Goal: Task Accomplishment & Management: Use online tool/utility

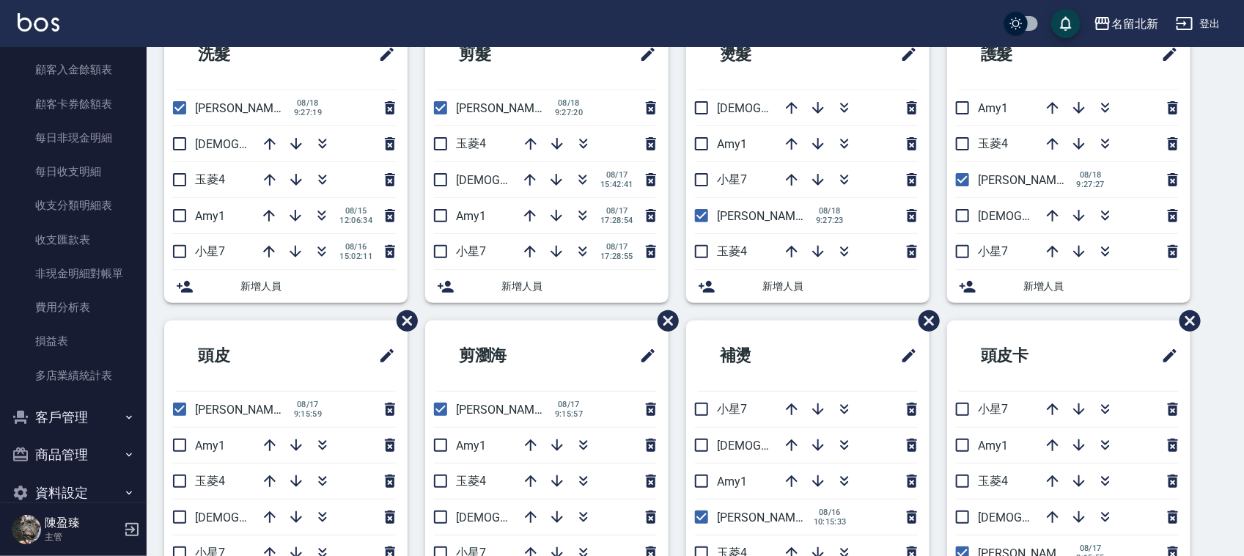
scroll to position [1355, 0]
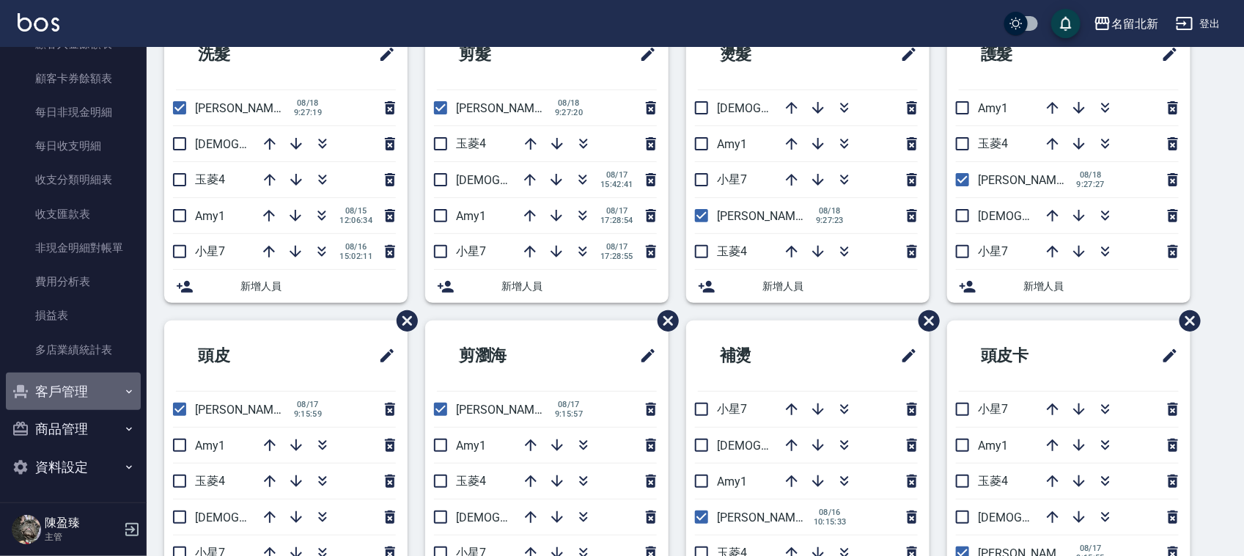
click at [103, 389] on button "客戶管理" at bounding box center [73, 391] width 135 height 38
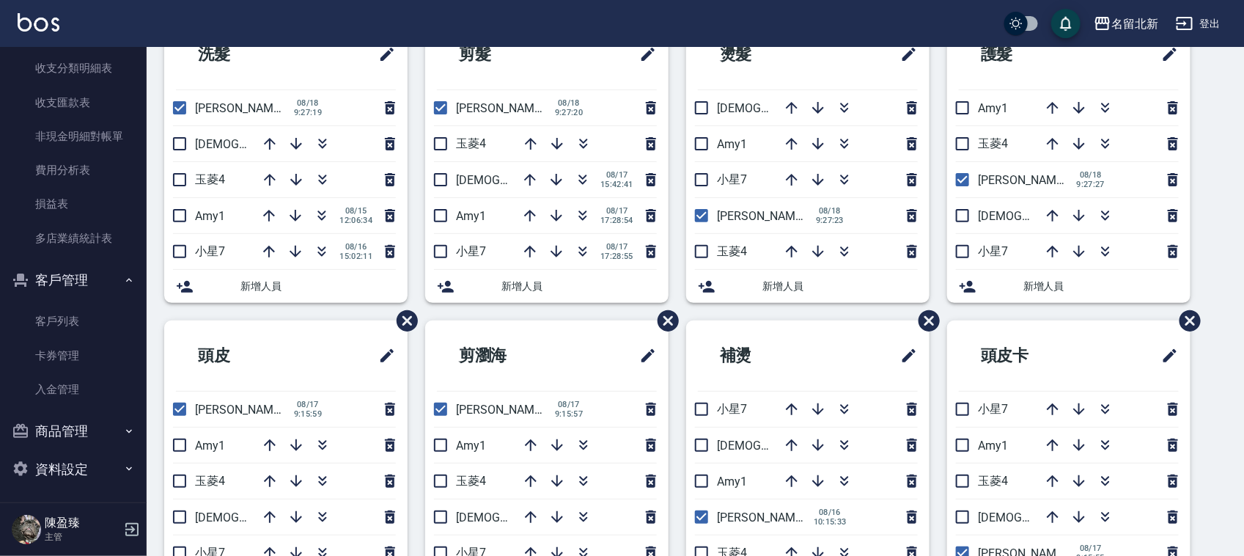
scroll to position [1469, 0]
click at [90, 324] on link "客戶列表" at bounding box center [73, 319] width 135 height 34
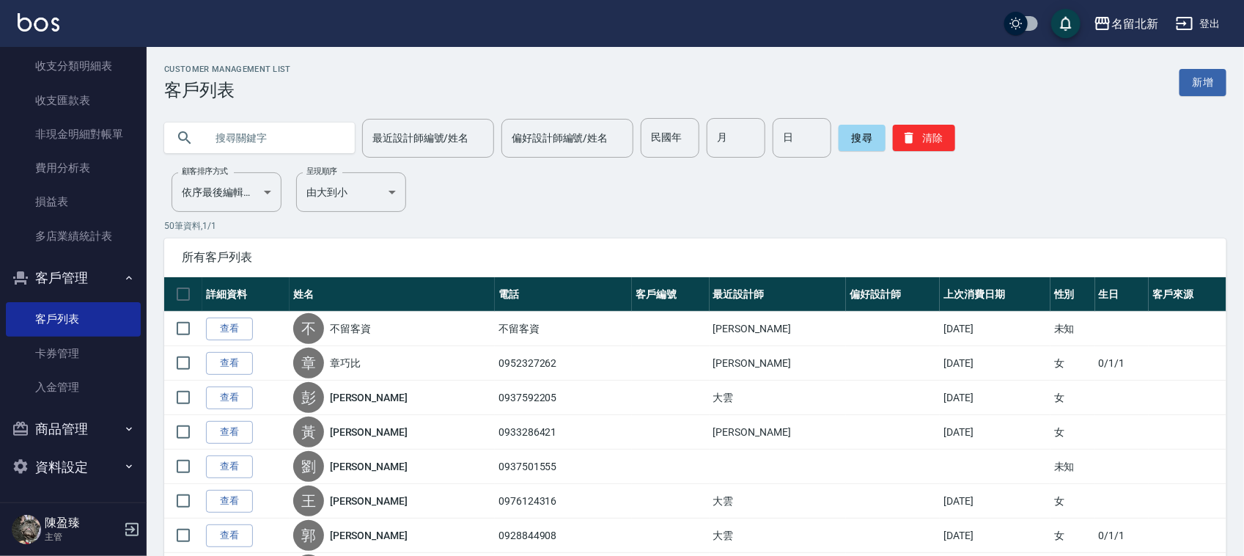
click at [273, 134] on input "text" at bounding box center [274, 138] width 138 height 40
type input "0935717867"
click at [884, 133] on button "搜尋" at bounding box center [862, 138] width 47 height 26
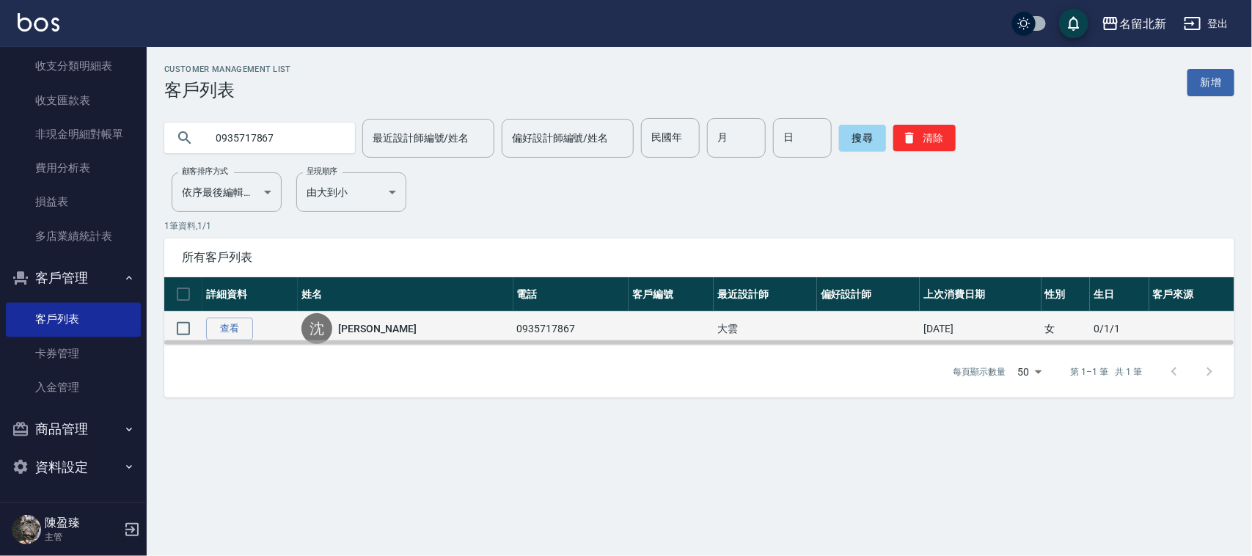
click at [367, 317] on div "[PERSON_NAME]" at bounding box center [405, 328] width 208 height 31
click at [365, 326] on link "[PERSON_NAME]" at bounding box center [377, 328] width 78 height 15
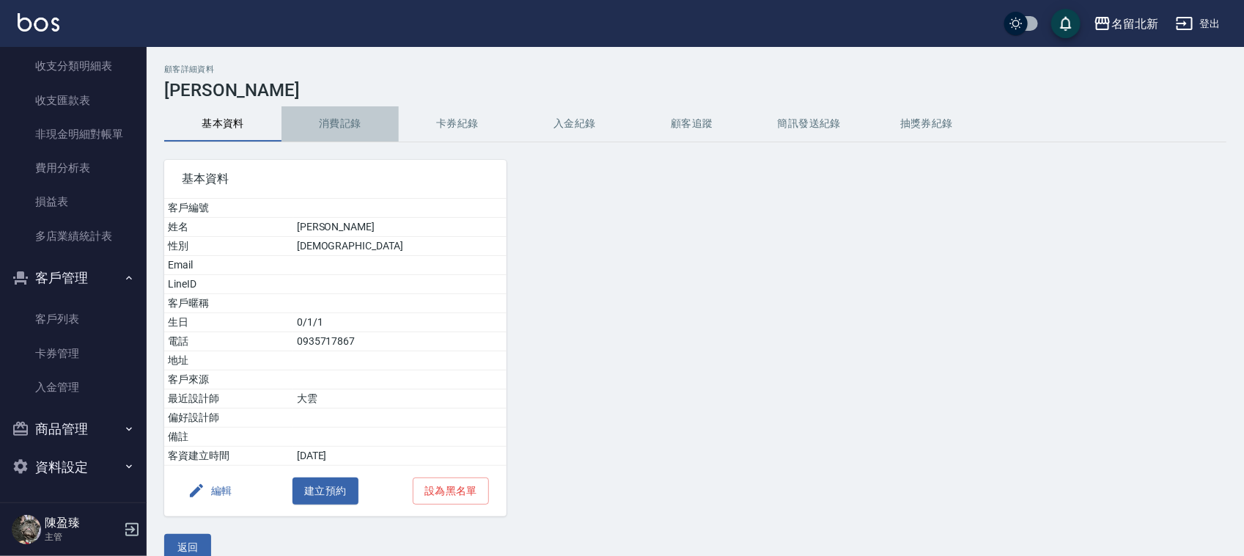
click at [364, 125] on button "消費記錄" at bounding box center [340, 123] width 117 height 35
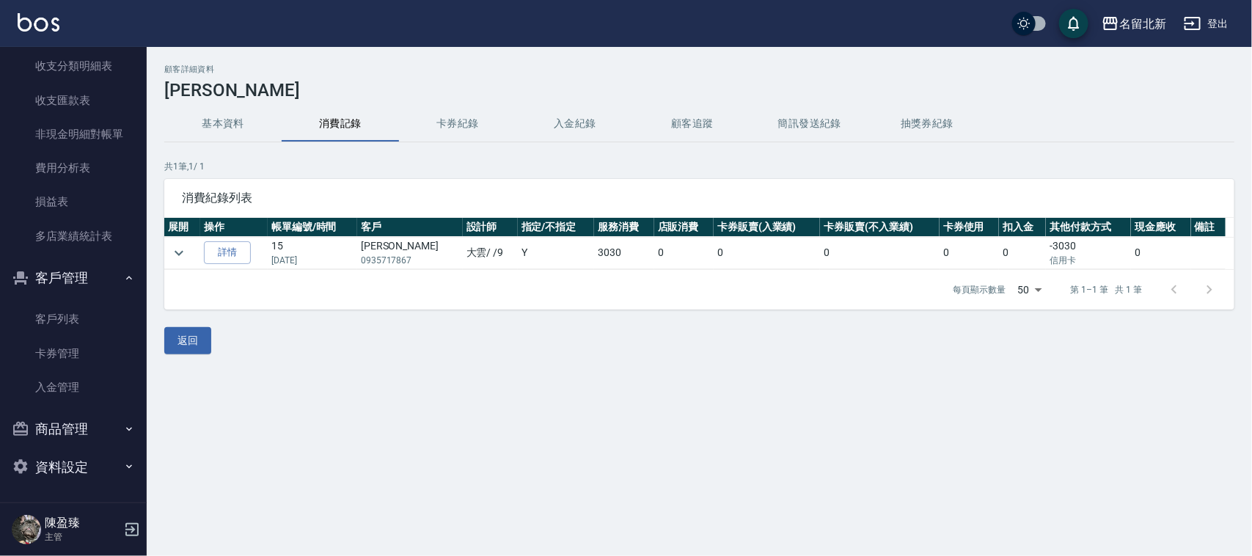
click at [400, 260] on p "0935717867" at bounding box center [410, 260] width 98 height 13
click at [229, 257] on link "詳情" at bounding box center [227, 252] width 47 height 23
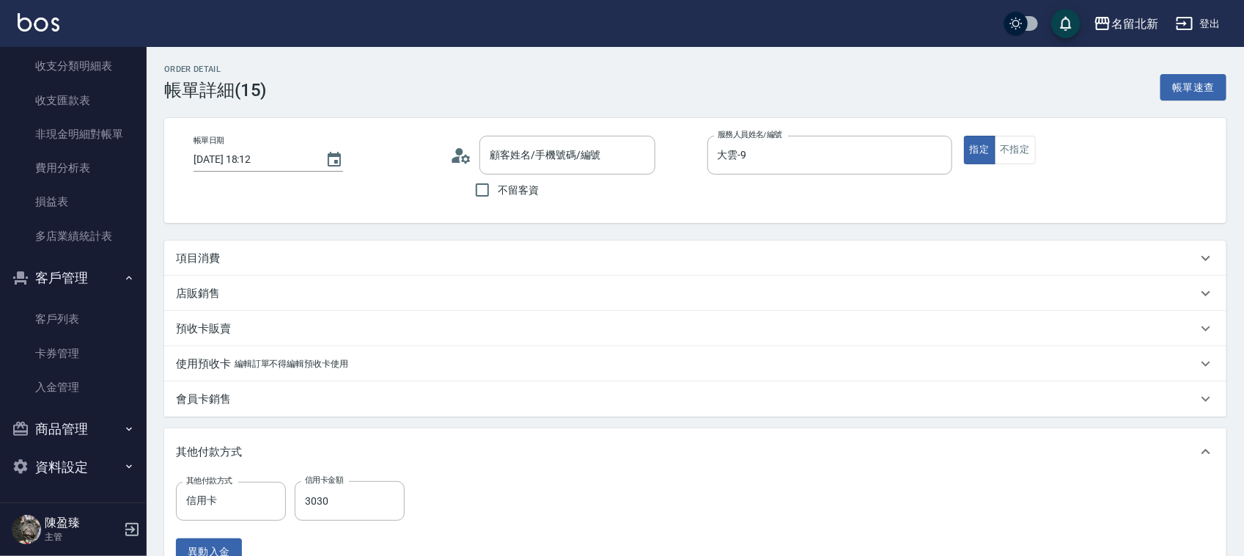
type input "[DATE] 18:12"
type input "大雲-9"
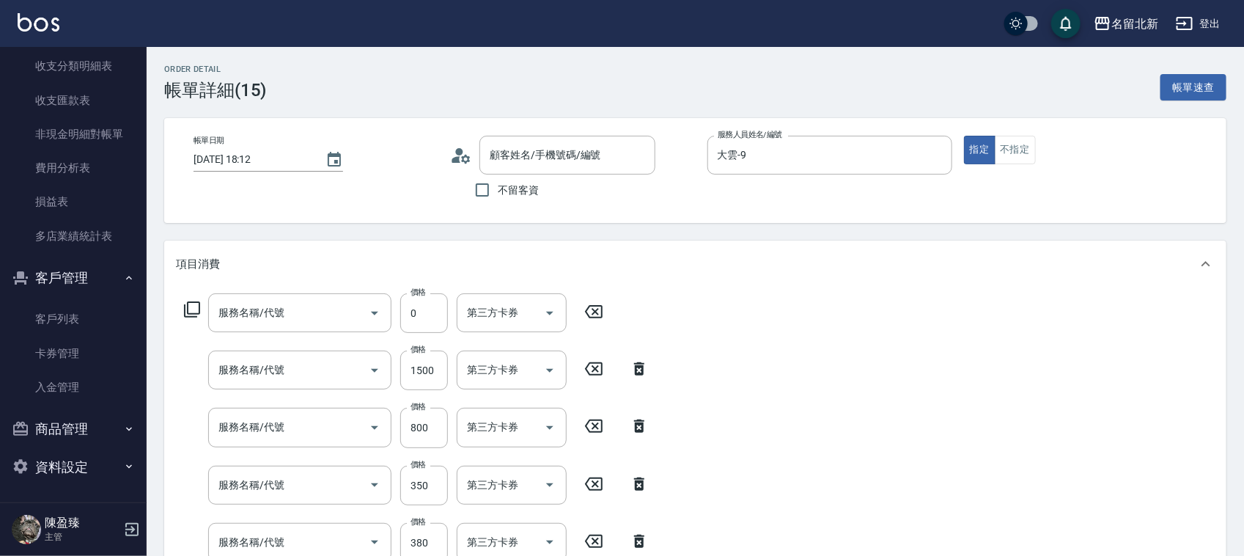
type input "[PERSON_NAME]/0935717867/"
type input "互助90(709)"
type input "染髮(501)"
type input "毛母細胞活性霜(610)"
type input "頭皮隔離(609)"
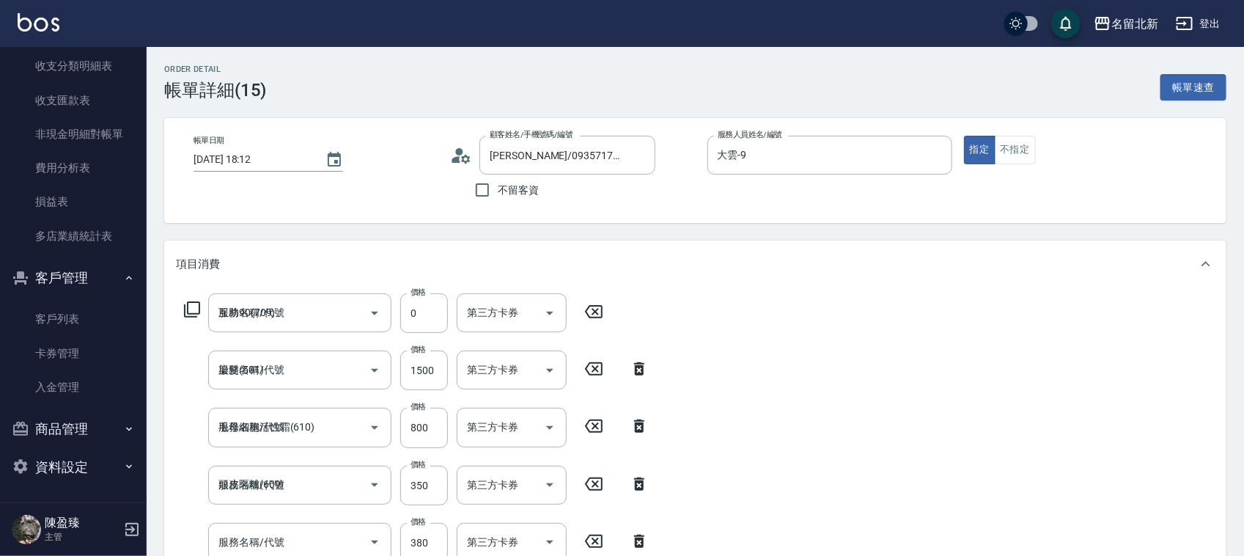
type input "造型剪髮(301)"
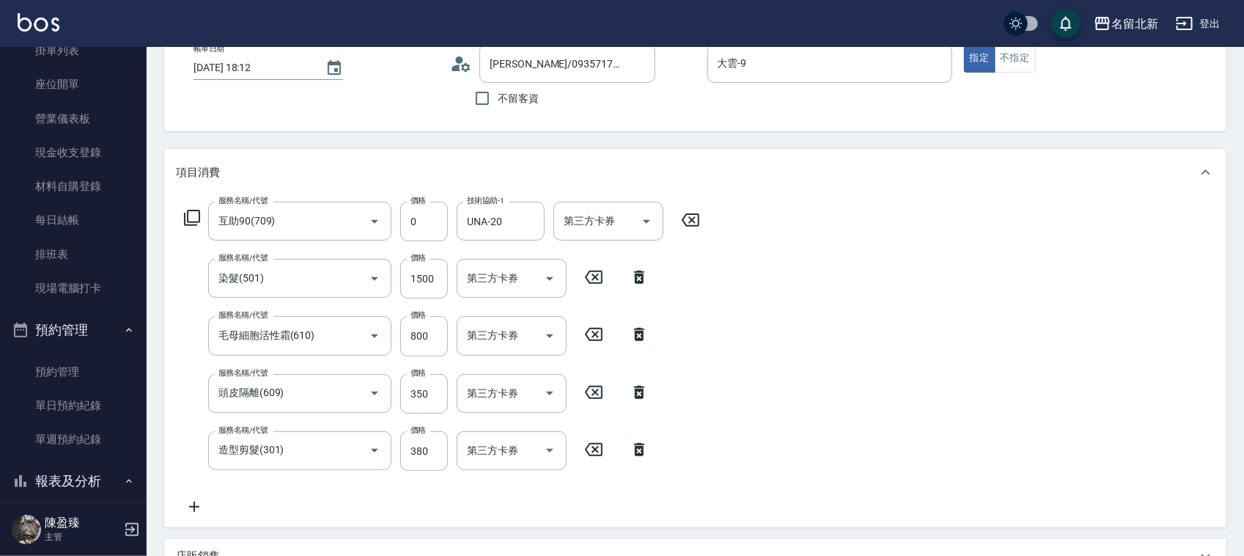
scroll to position [94, 0]
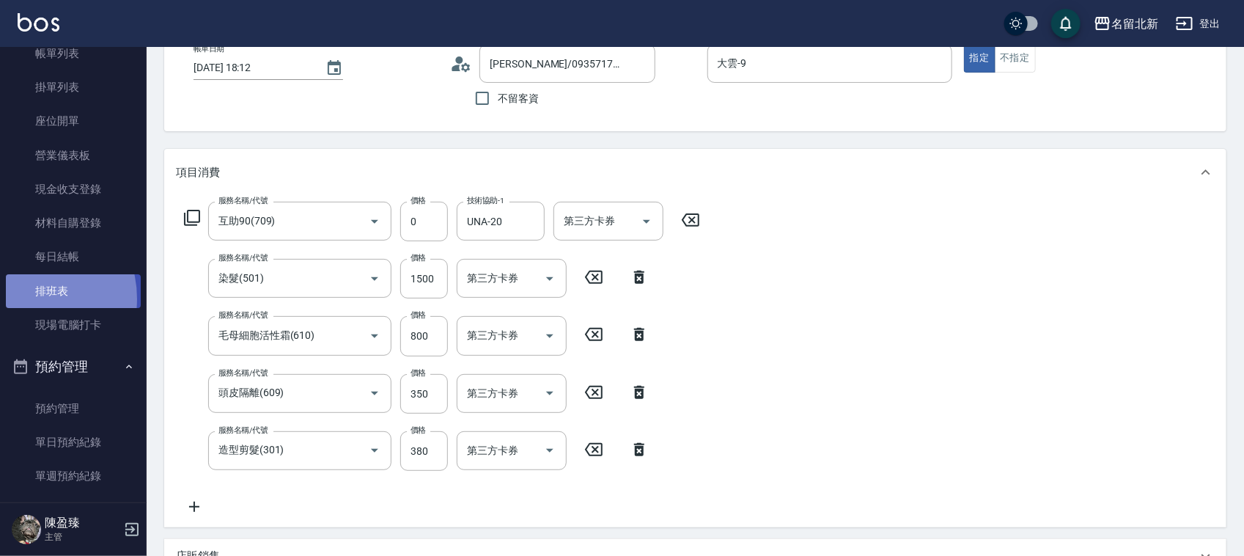
click at [24, 298] on link "排班表" at bounding box center [73, 291] width 135 height 34
